Goal: Task Accomplishment & Management: Complete application form

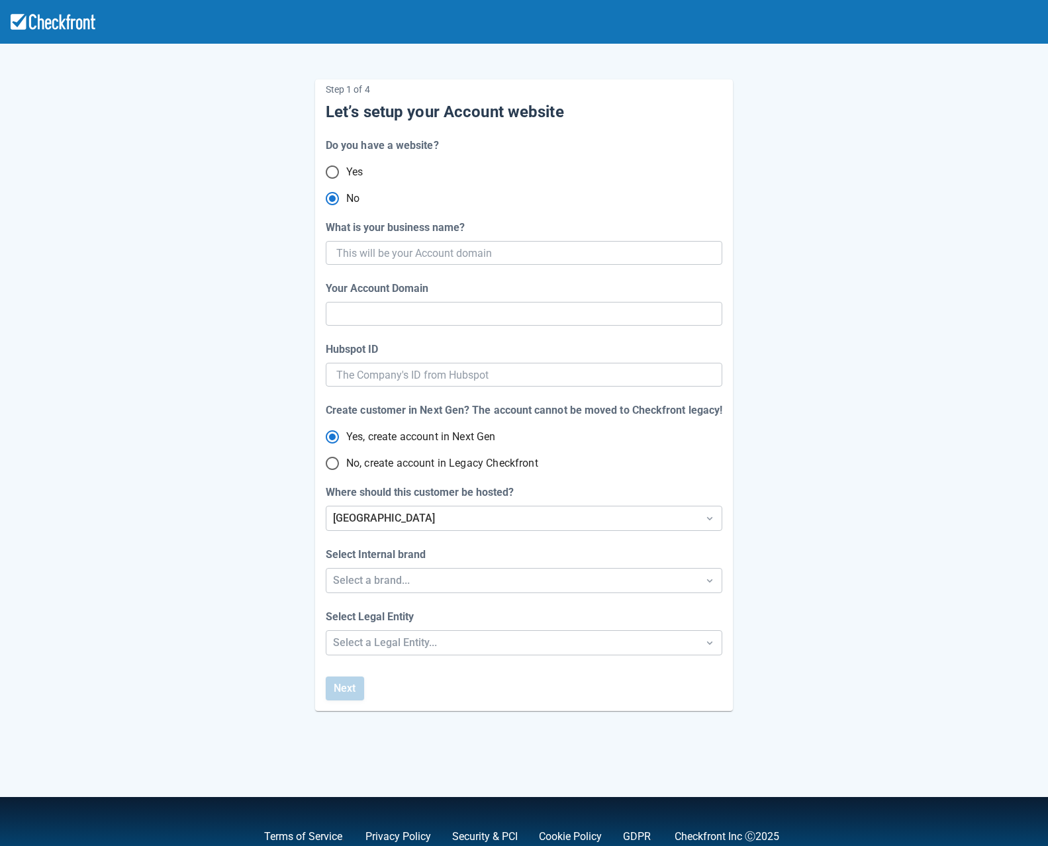
radio input "true"
click at [369, 249] on input "What is your business name?" at bounding box center [522, 253] width 373 height 24
type input "Sept"
radio input "false"
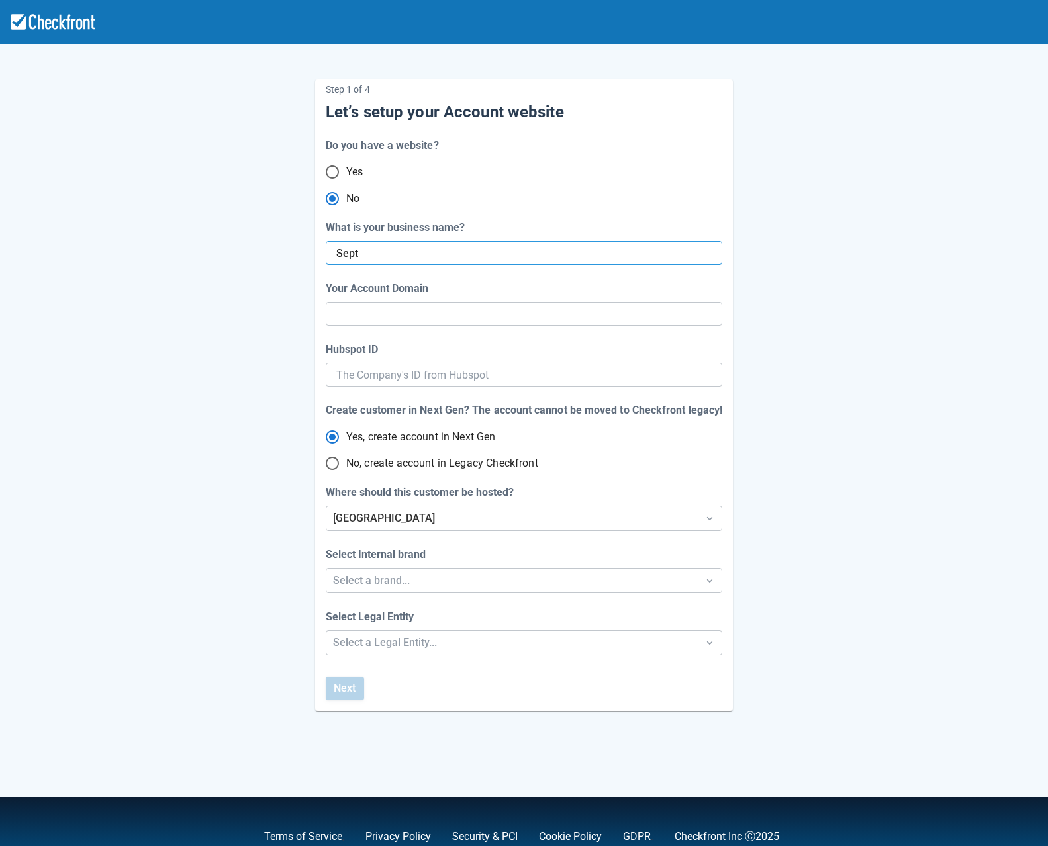
type input "sept"
radio input "false"
type input "[DATE]"
radio input "false"
type input "sept-10"
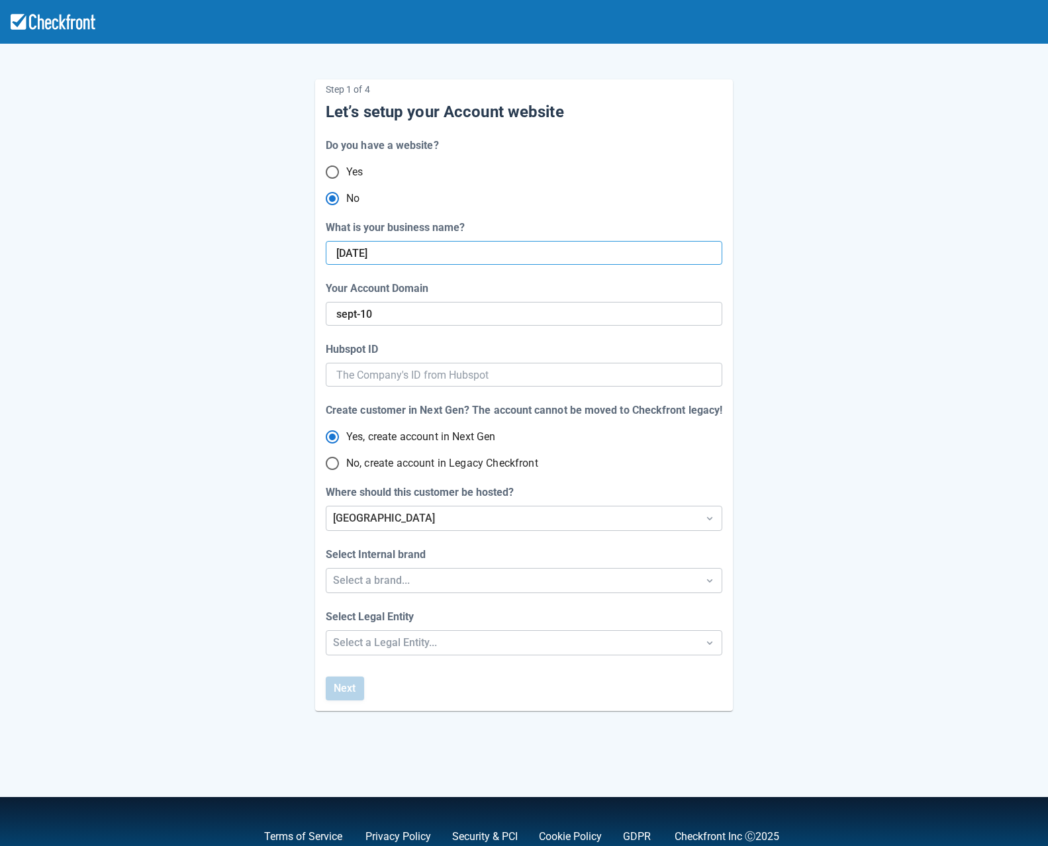
type input "Sept10t"
radio input "false"
type input "Sept10te"
radio input "false"
type input "sept-10-t"
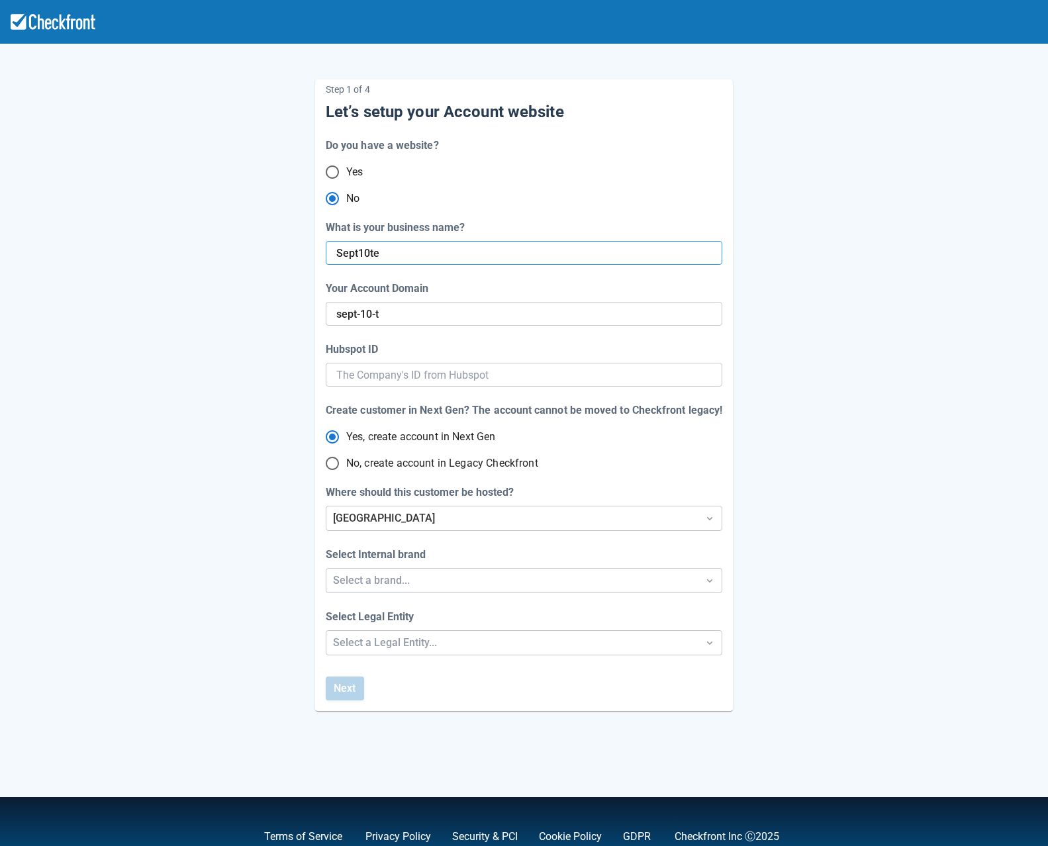
type input "Sept10tes"
radio input "false"
type input "sept-10-te"
type input "Sept10test"
radio input "false"
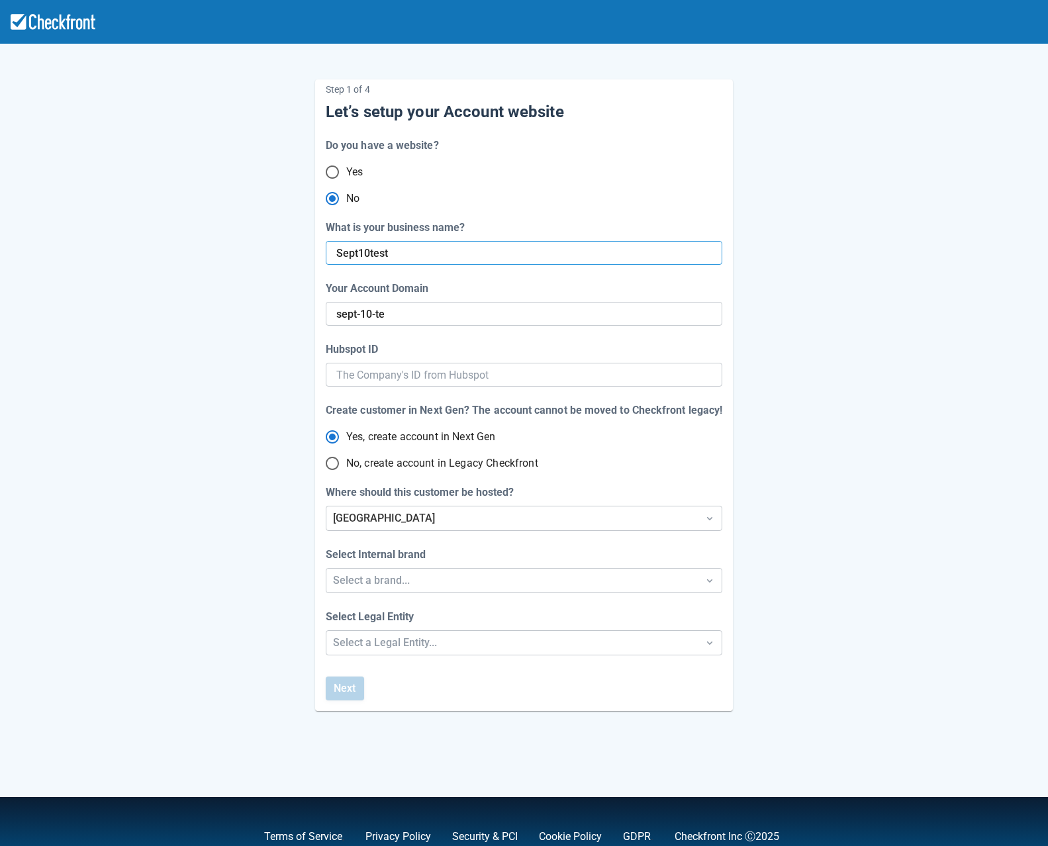
type input "sept-10-tes"
radio input "false"
type input "sept-10-test"
radio input "false"
type input "Sept10test"
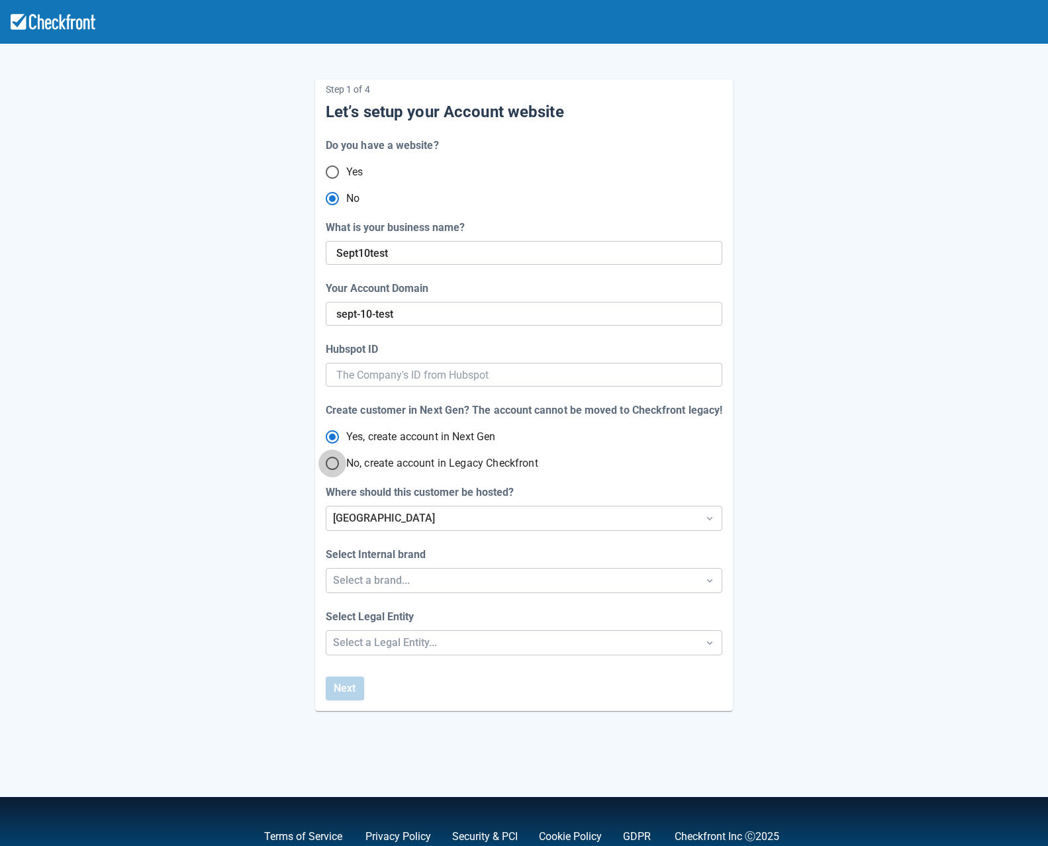
click at [332, 464] on input "No, create account in Legacy Checkfront" at bounding box center [332, 463] width 28 height 28
radio input "true"
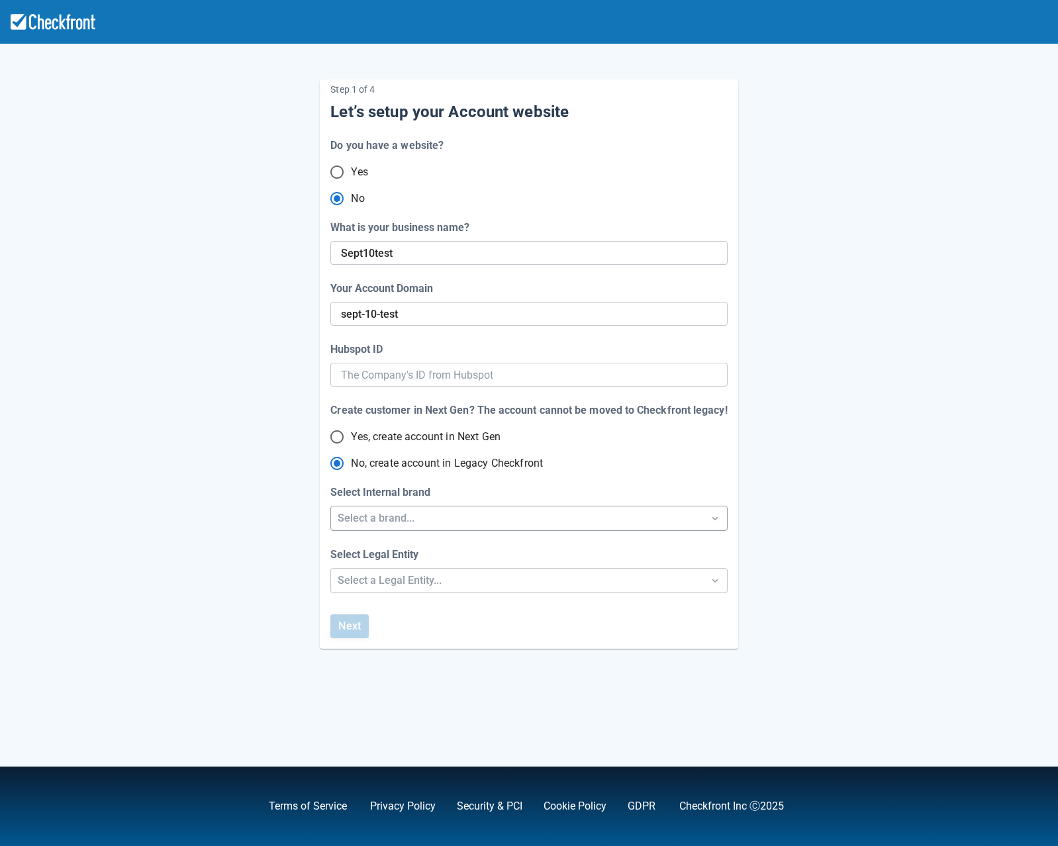
radio input "true"
click at [393, 527] on div "Select a brand..." at bounding box center [516, 518] width 371 height 24
click at [389, 556] on div "Checkfront" at bounding box center [529, 552] width 396 height 27
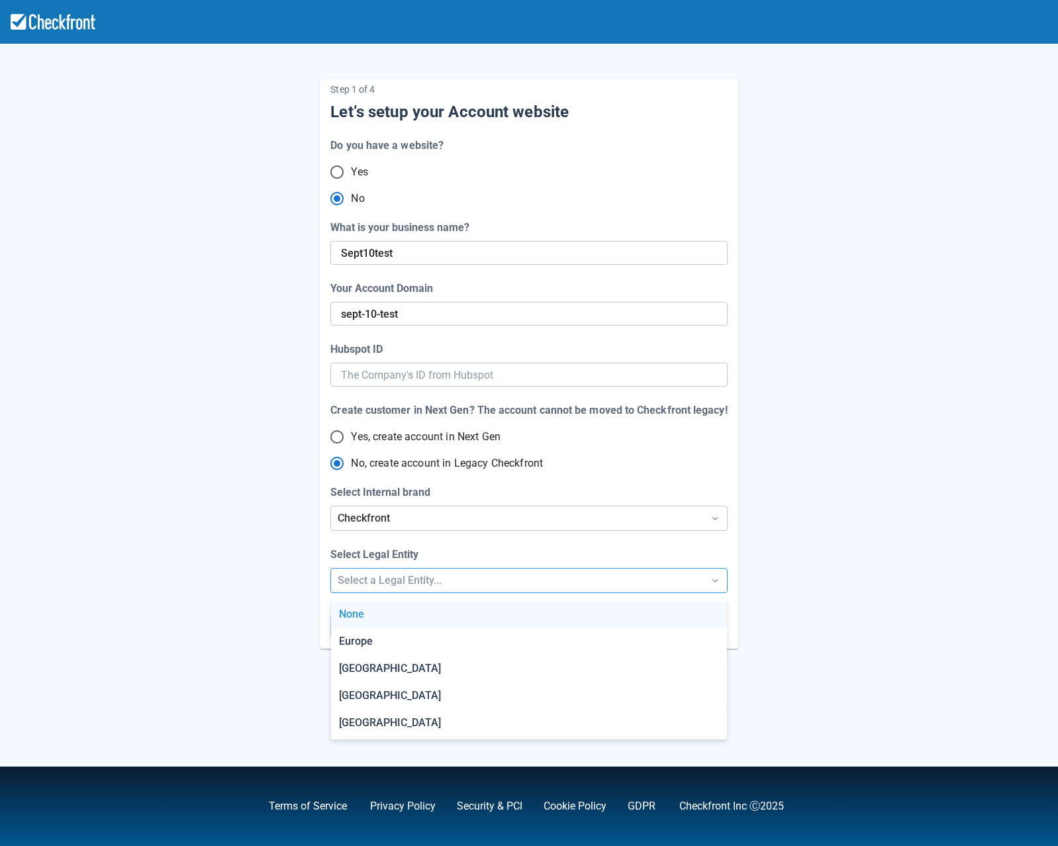
click at [377, 577] on div "Select a Legal Entity..." at bounding box center [517, 581] width 358 height 16
click at [381, 616] on div "None" at bounding box center [529, 614] width 396 height 27
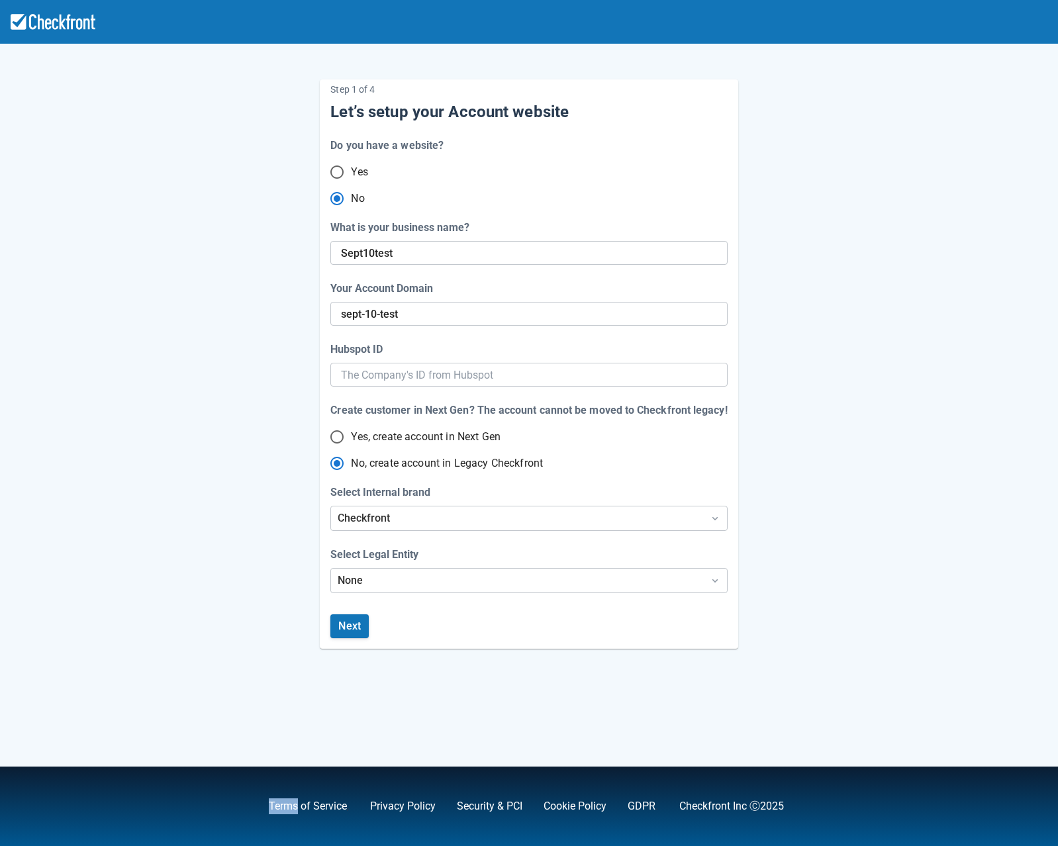
click at [381, 616] on div "Next" at bounding box center [526, 629] width 402 height 40
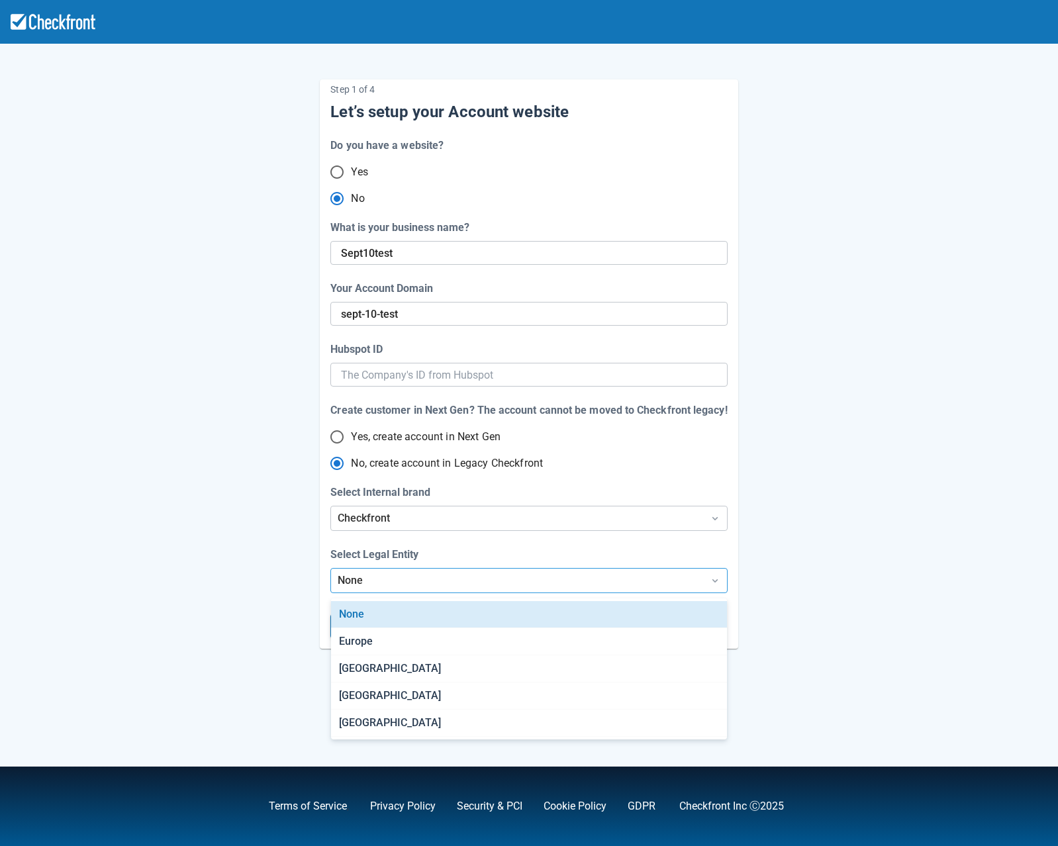
click at [381, 573] on div "None" at bounding box center [517, 581] width 358 height 16
click at [377, 673] on div "[GEOGRAPHIC_DATA]" at bounding box center [529, 668] width 396 height 27
radio input "false"
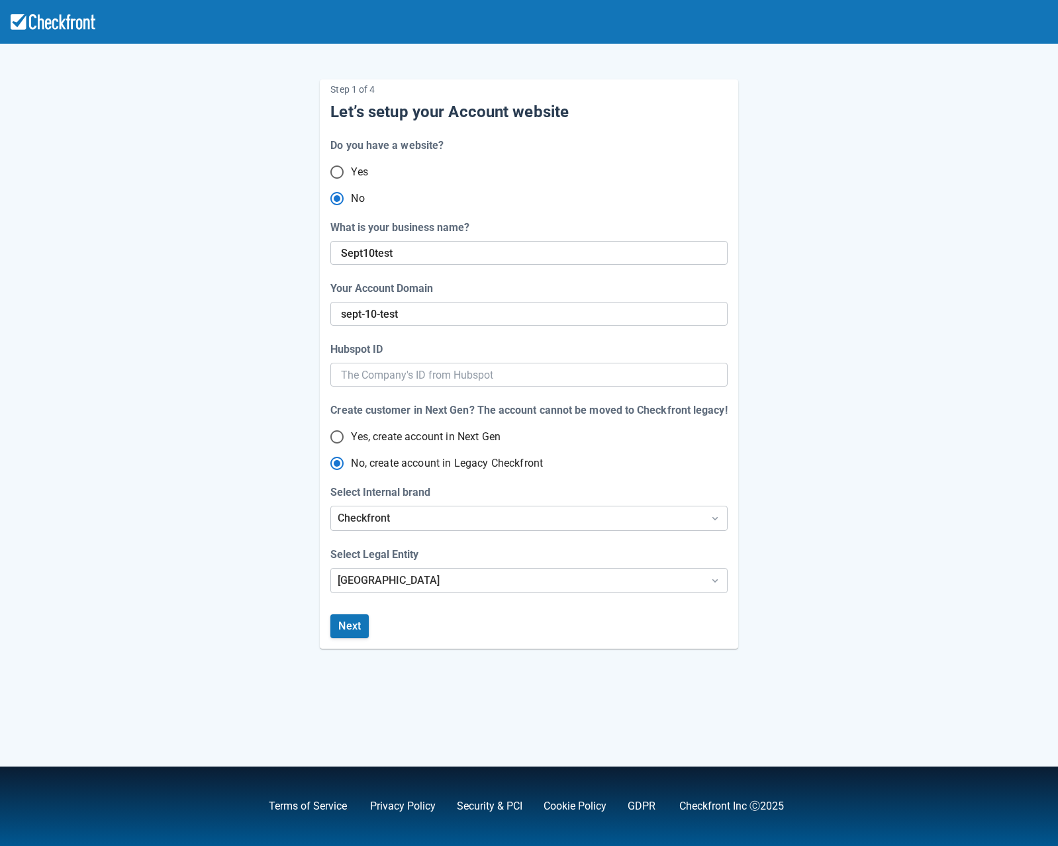
click at [371, 618] on div "Next" at bounding box center [526, 629] width 402 height 40
click at [349, 626] on button "Next" at bounding box center [349, 626] width 38 height 24
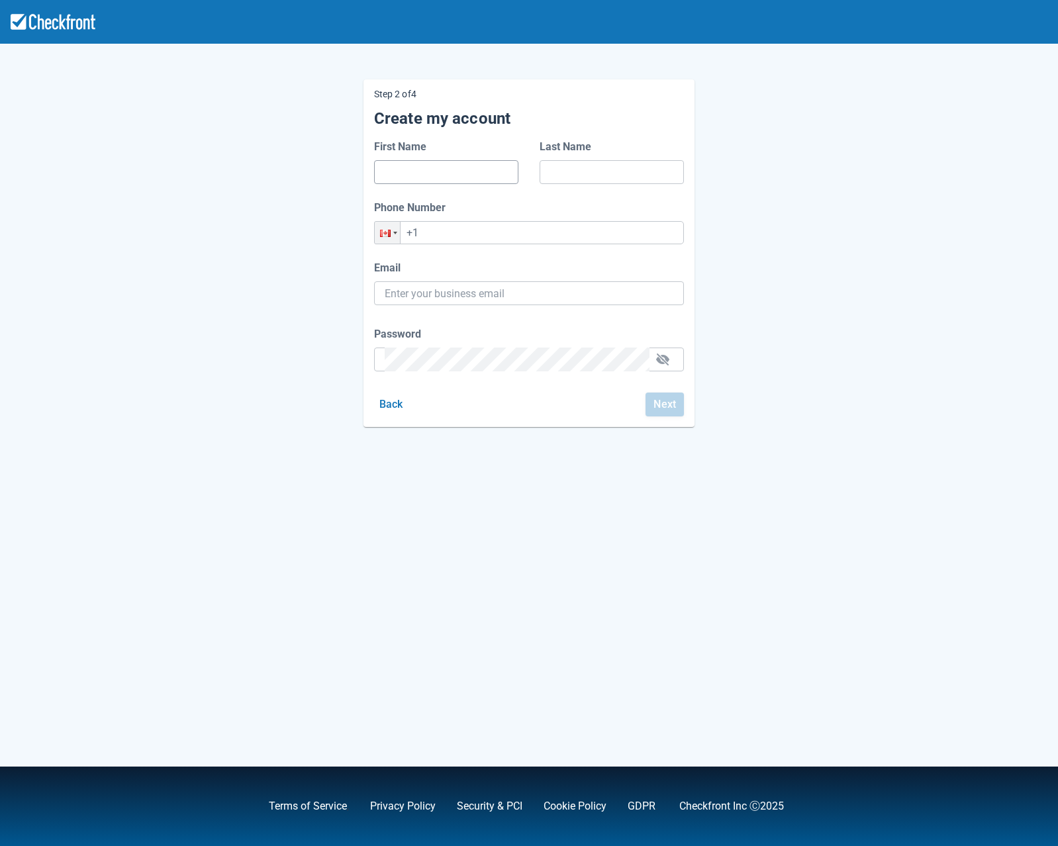
click at [430, 178] on input "First Name" at bounding box center [446, 172] width 123 height 24
type input "[PERSON_NAME]"
type input "[PERSON_NAME][EMAIL_ADDRESS][PERSON_NAME][DOMAIN_NAME]"
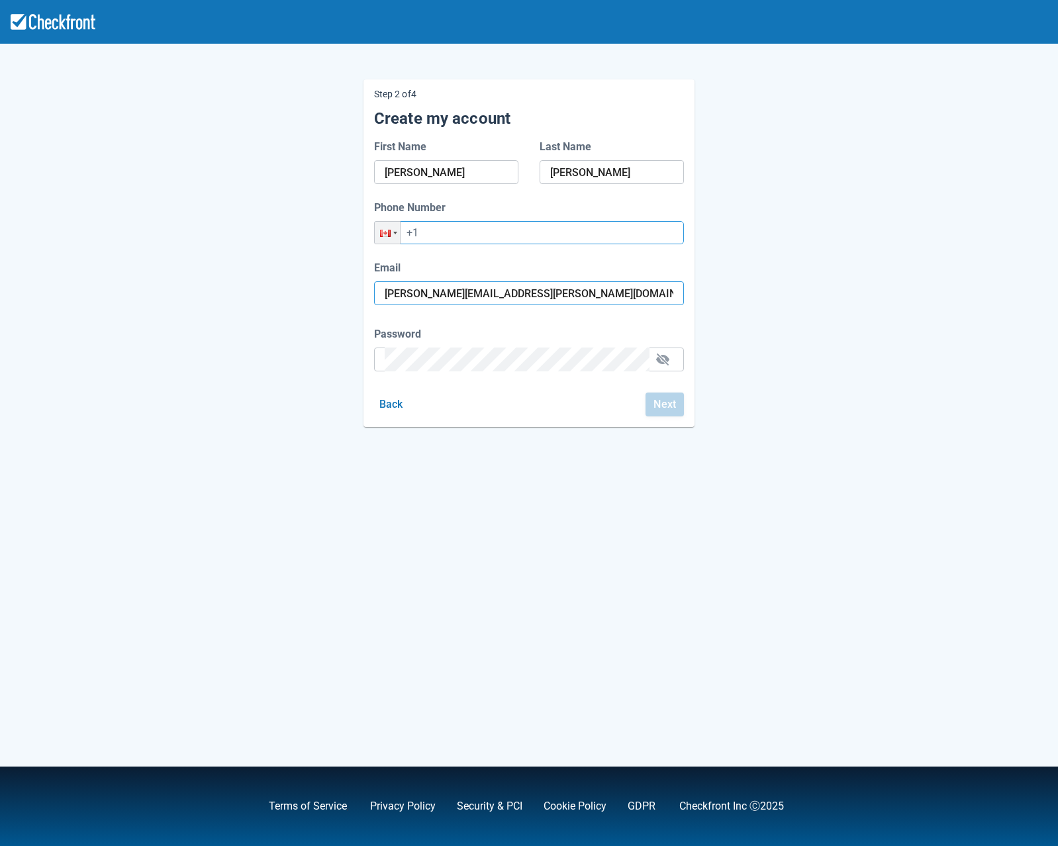
click at [427, 234] on input "+1" at bounding box center [529, 232] width 310 height 23
type input "[PHONE_NUMBER]"
click at [486, 238] on input "[PHONE_NUMBER]" at bounding box center [529, 232] width 310 height 23
drag, startPoint x: 552, startPoint y: 294, endPoint x: 377, endPoint y: 294, distance: 175.4
click at [377, 293] on div "[PERSON_NAME][EMAIL_ADDRESS][PERSON_NAME][DOMAIN_NAME]" at bounding box center [529, 293] width 310 height 24
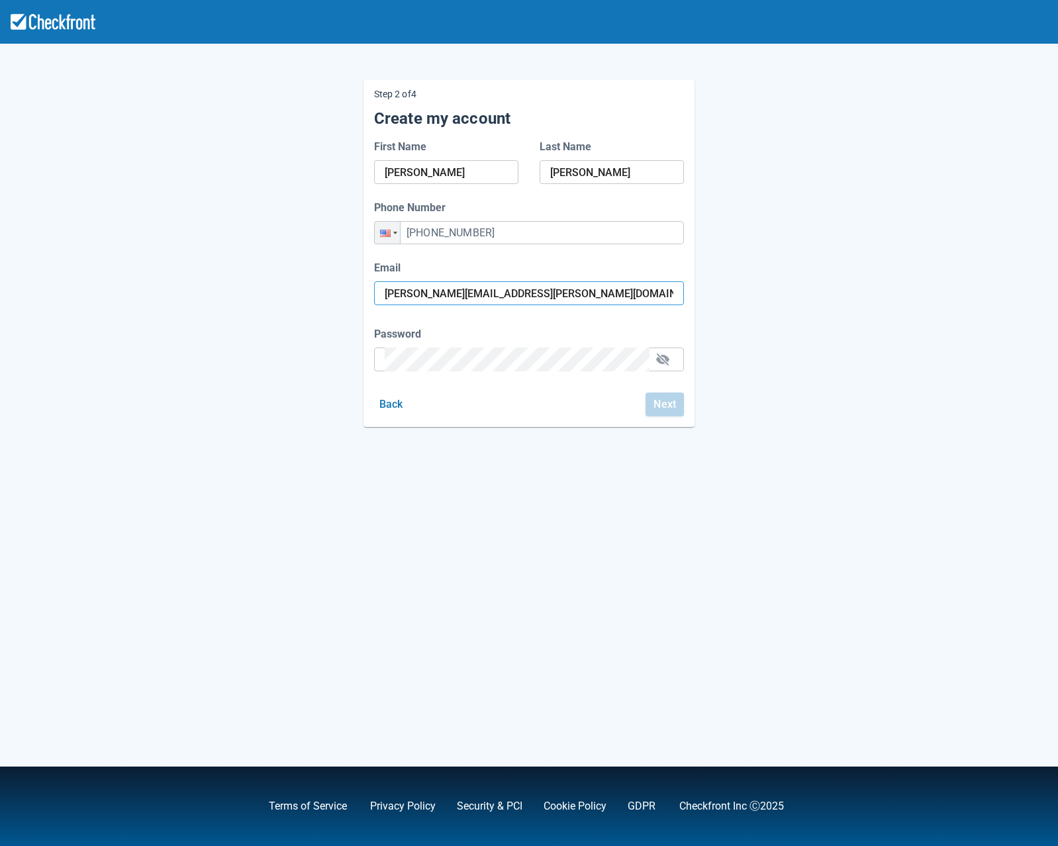
paste input "kelifef423@mirarmax"
type input "[EMAIL_ADDRESS][DOMAIN_NAME]"
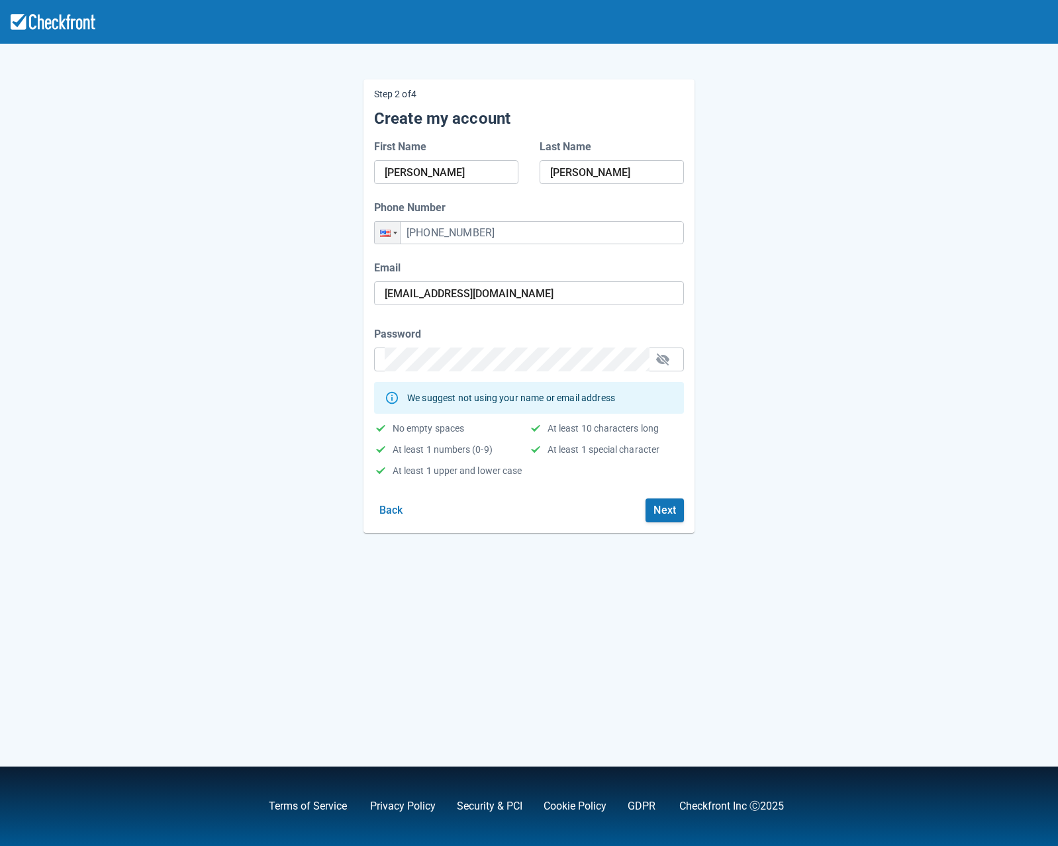
click at [825, 369] on div "Step 2 of 4 Create my account First Name [PERSON_NAME] Last Name [PERSON_NAME] …" at bounding box center [529, 295] width 755 height 475
click at [659, 359] on button "button" at bounding box center [662, 359] width 21 height 21
click at [837, 359] on div "Step 2 of 4 Create my account First Name [PERSON_NAME] Last Name [PERSON_NAME] …" at bounding box center [529, 295] width 755 height 475
click at [668, 516] on button "Next" at bounding box center [664, 510] width 38 height 24
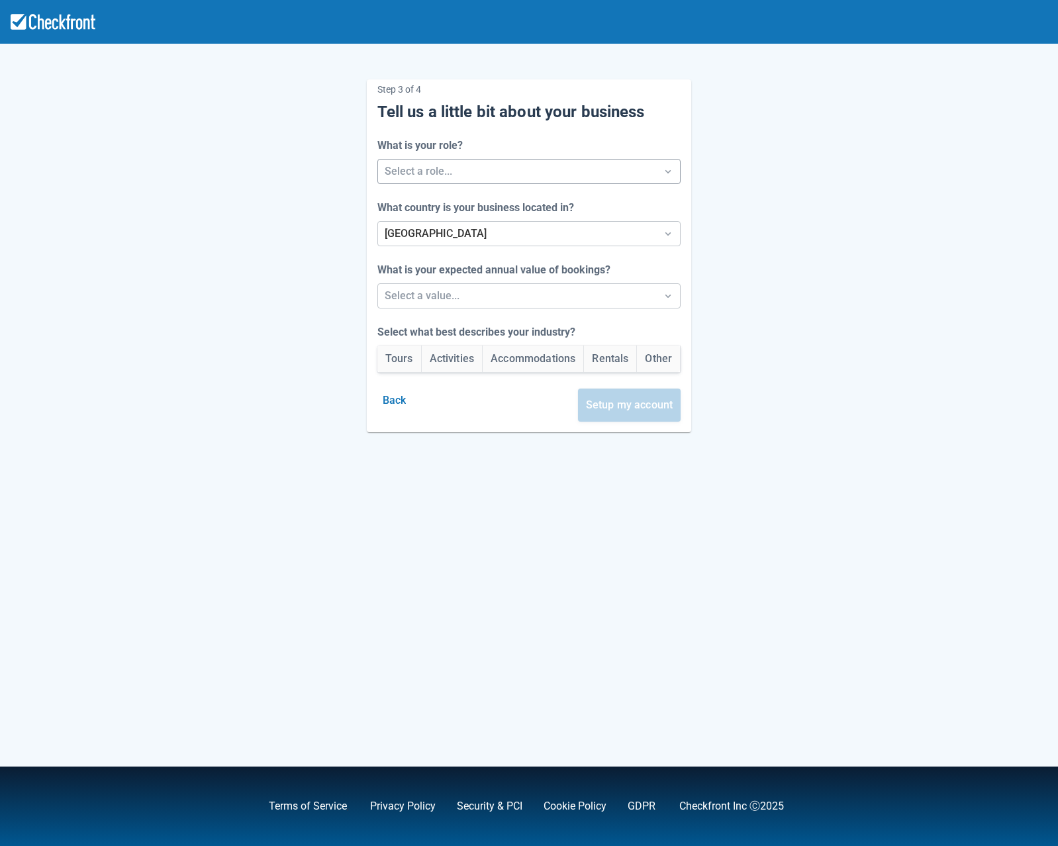
click at [446, 177] on div at bounding box center [517, 171] width 265 height 19
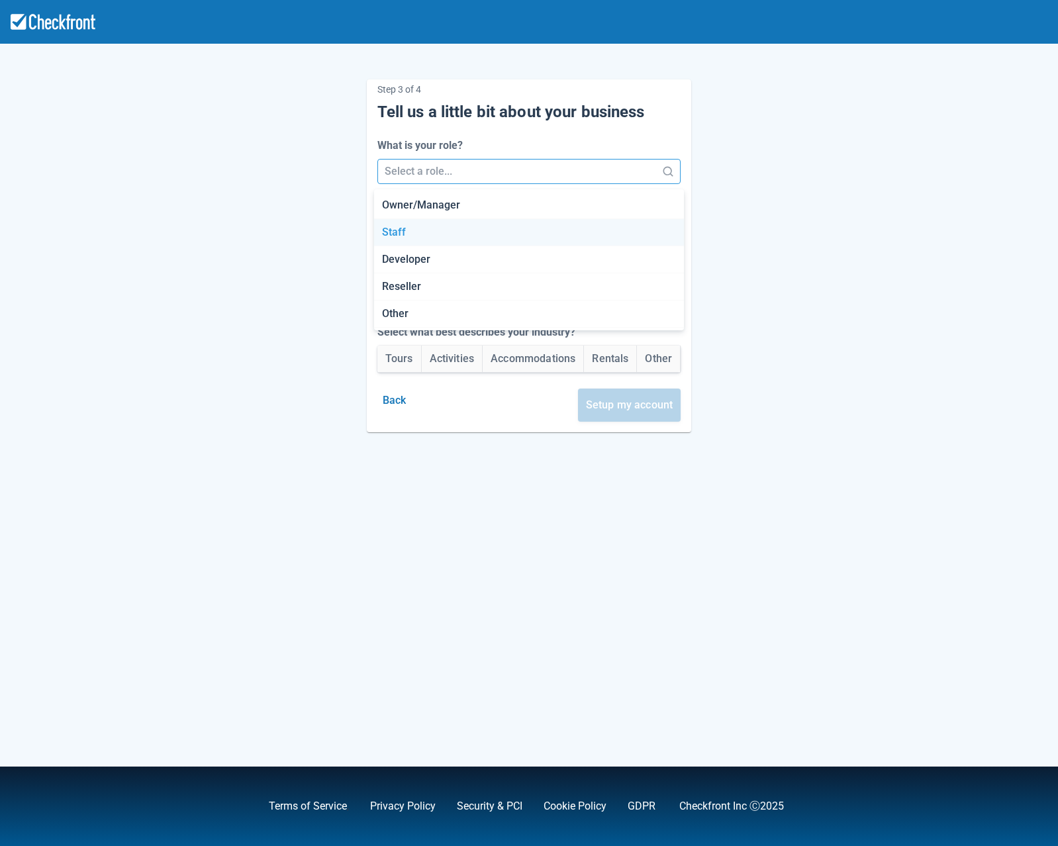
click at [406, 233] on div "Staff" at bounding box center [529, 232] width 310 height 27
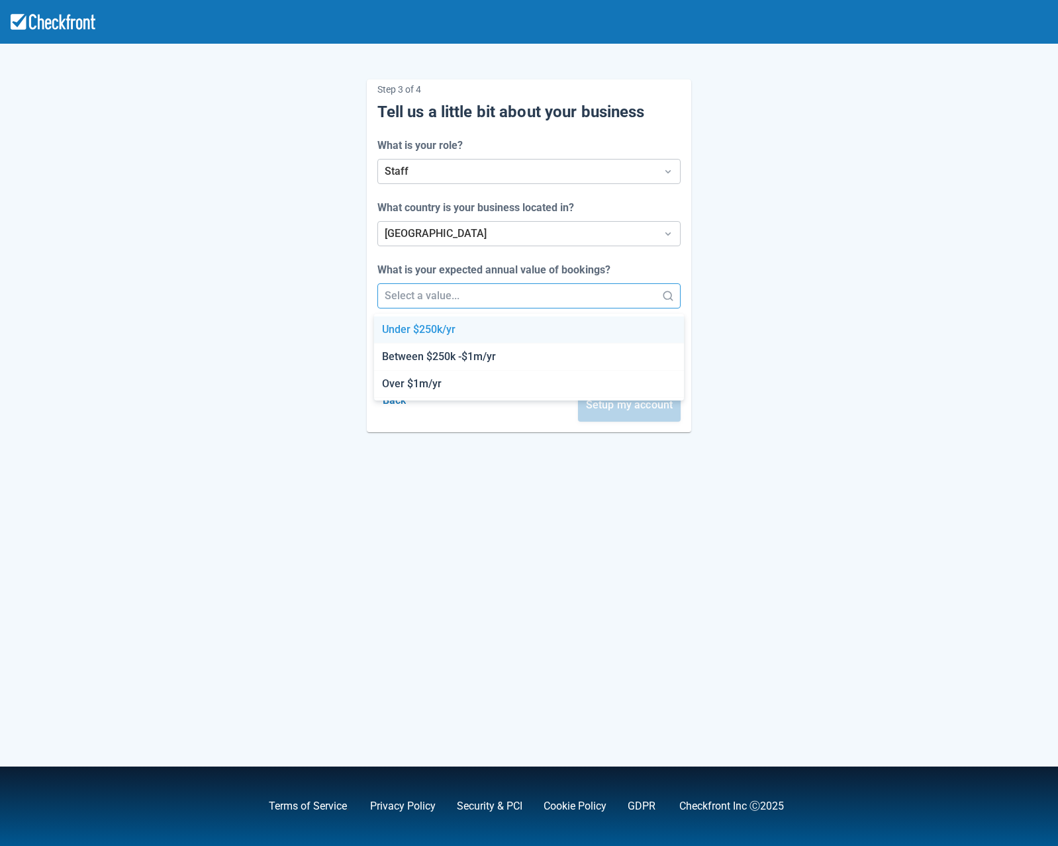
click at [402, 301] on div at bounding box center [517, 296] width 265 height 19
click at [404, 332] on div "Under $250k/yr" at bounding box center [529, 329] width 310 height 27
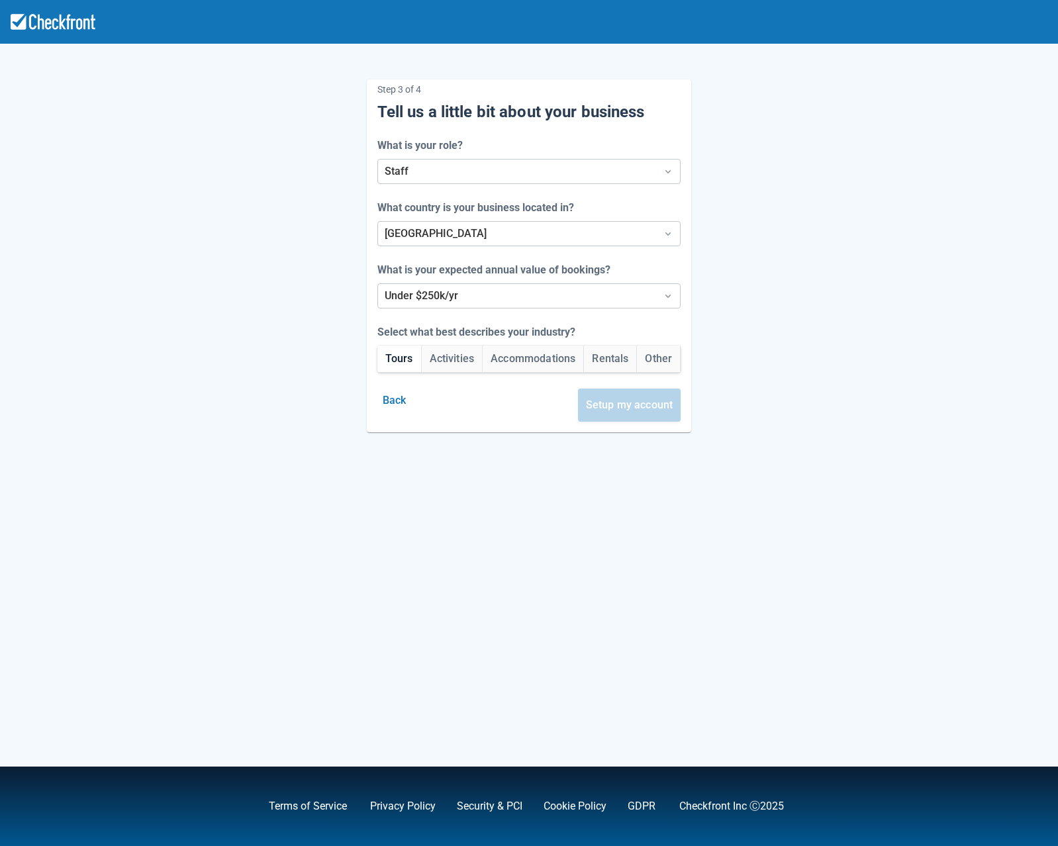
click at [395, 361] on button "Tours" at bounding box center [399, 359] width 44 height 26
click at [646, 409] on button "Setup my account" at bounding box center [629, 405] width 103 height 33
